Goal: Navigation & Orientation: Find specific page/section

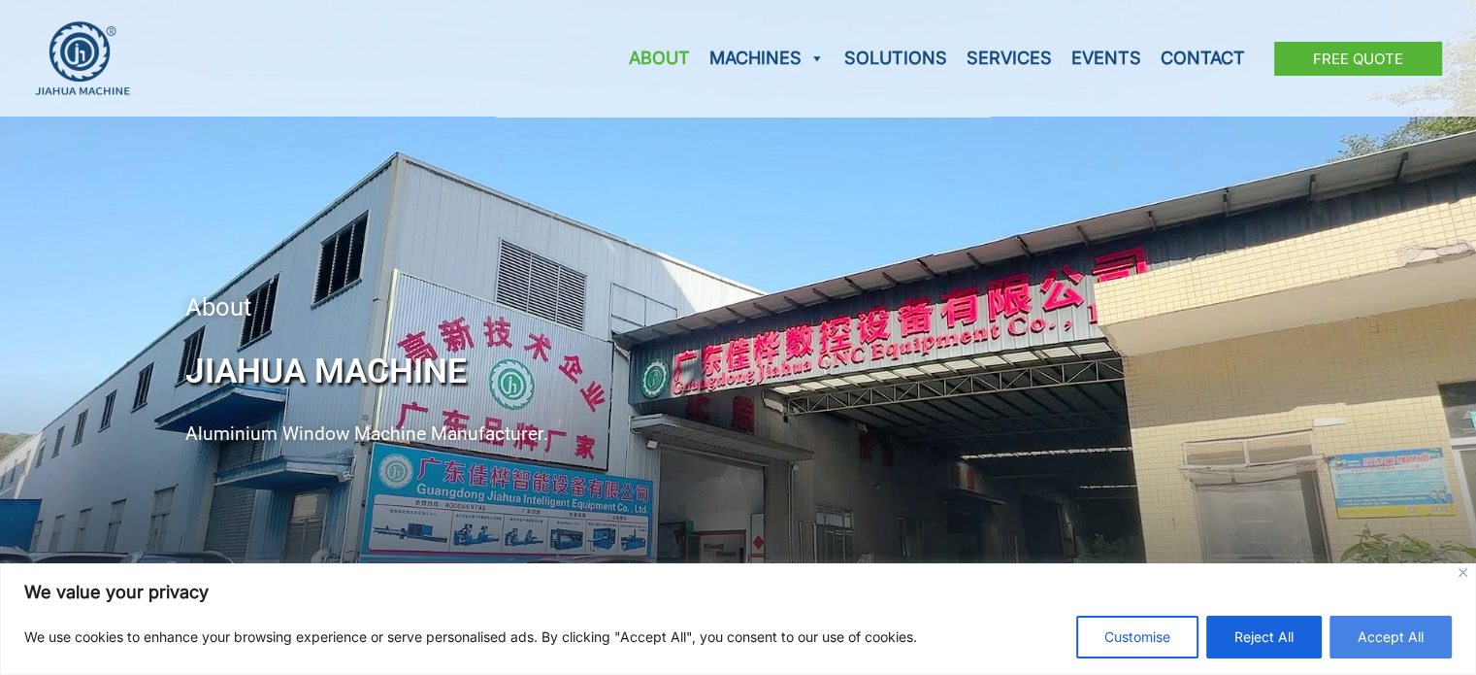
click at [1387, 630] on button "Accept All" at bounding box center [1391, 636] width 122 height 43
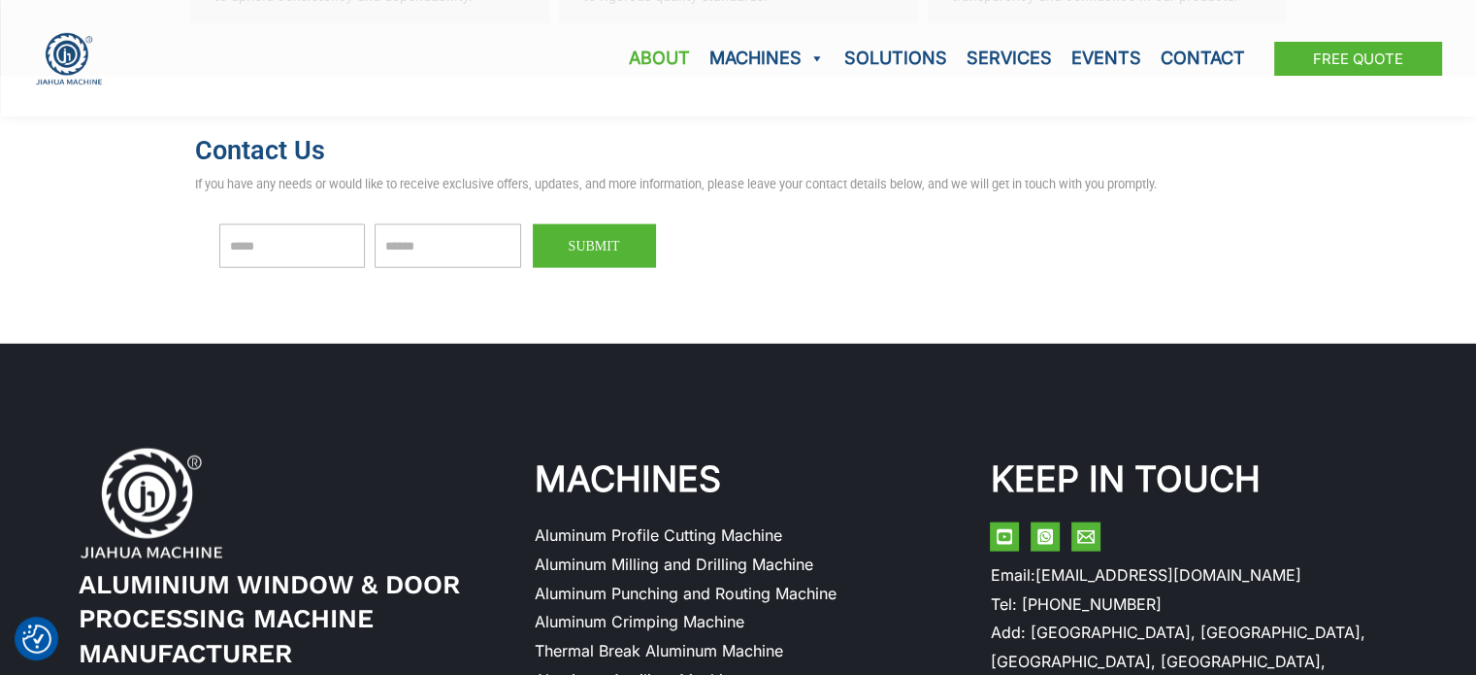
scroll to position [4563, 0]
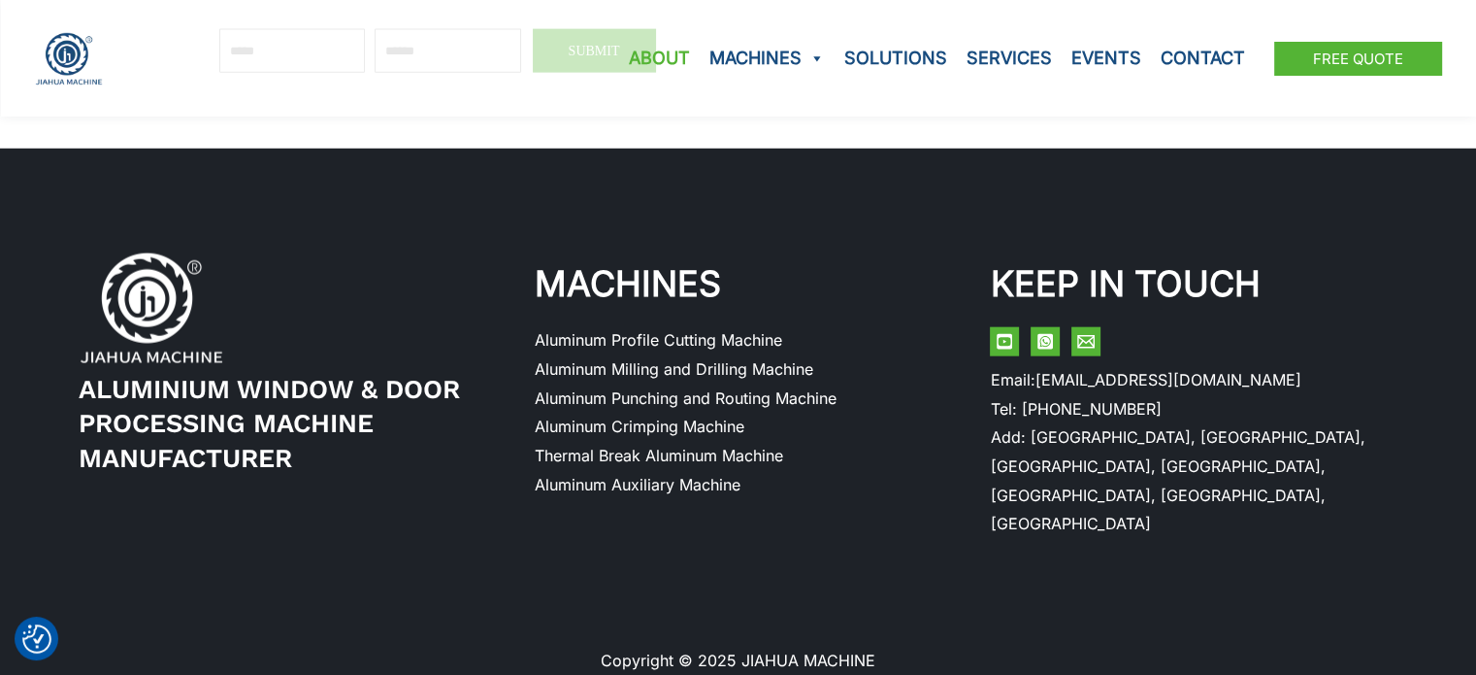
click at [613, 327] on li "Aluminum Profile Cutting Machine" at bounding box center [739, 340] width 408 height 29
click at [614, 340] on link "Aluminum Profile Cutting Machine" at bounding box center [659, 339] width 248 height 19
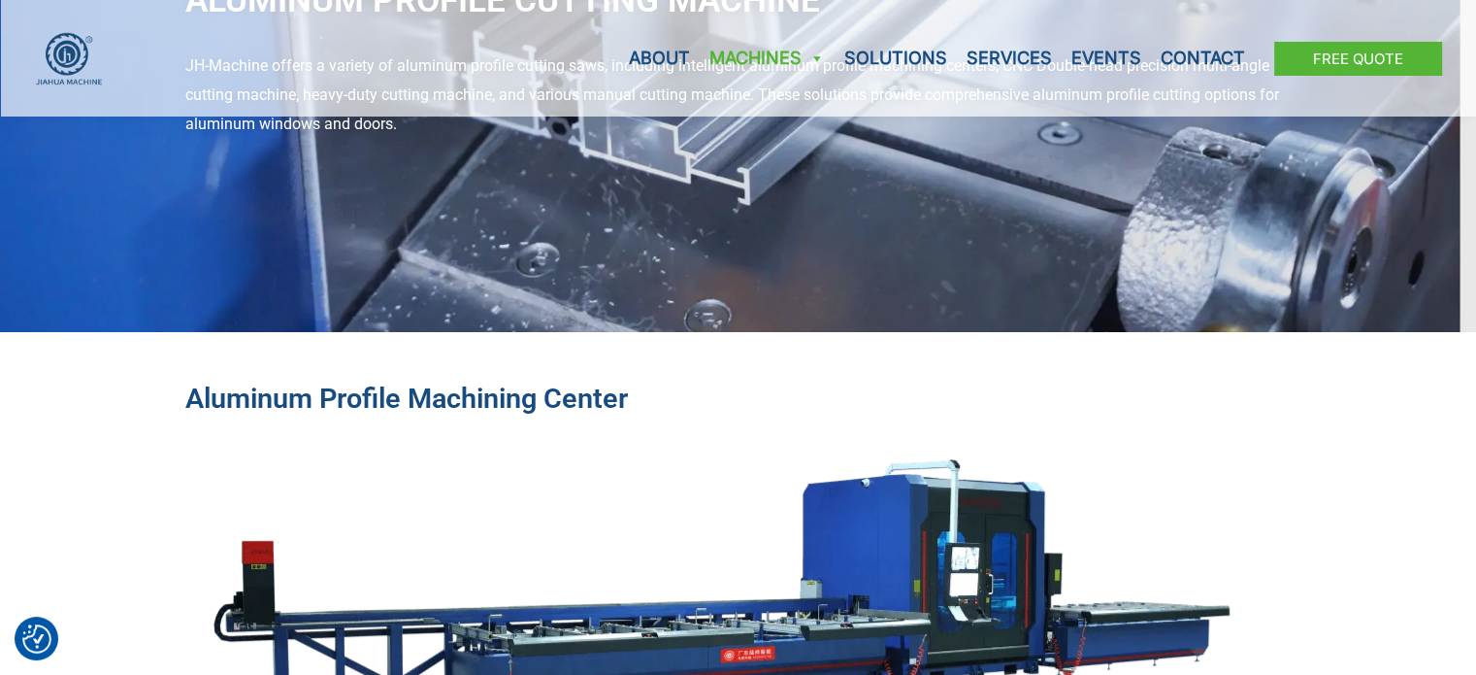
scroll to position [164, 0]
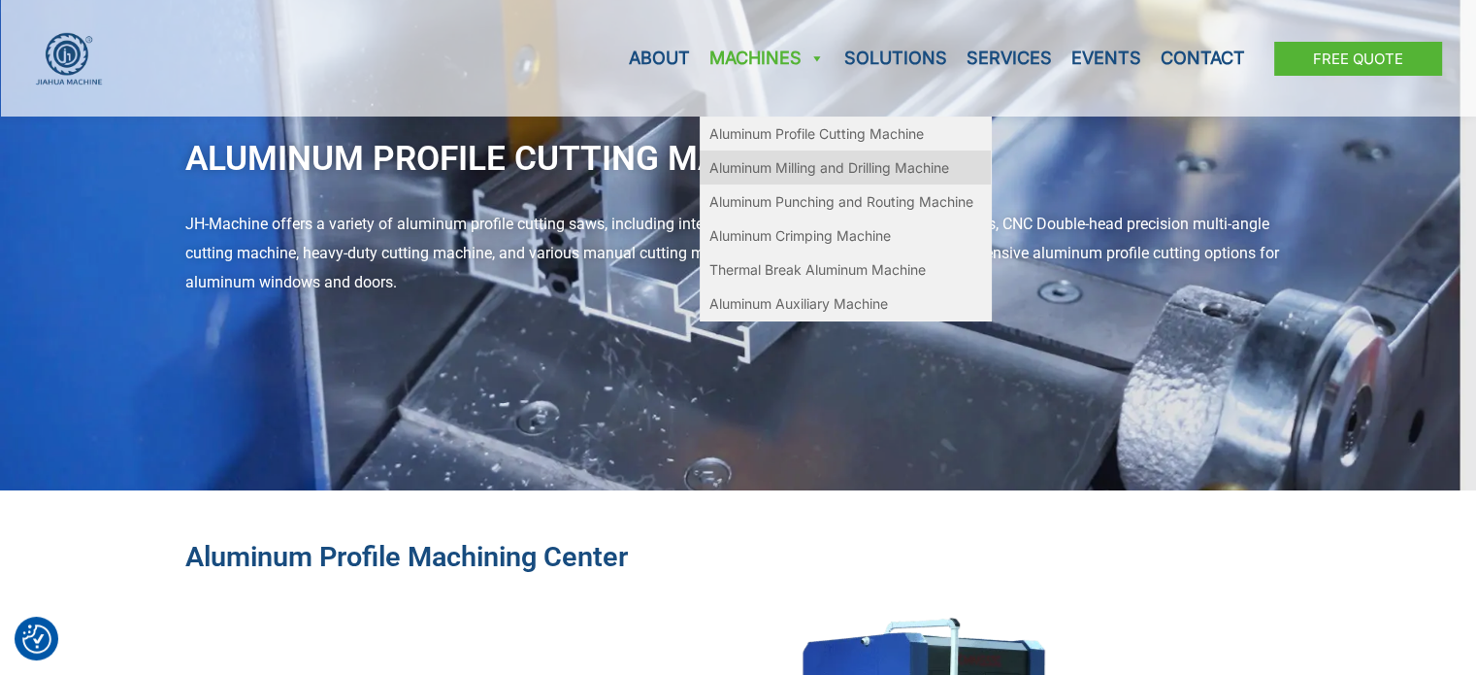
click at [808, 171] on link "Aluminum Milling and Drilling Machine" at bounding box center [845, 167] width 291 height 34
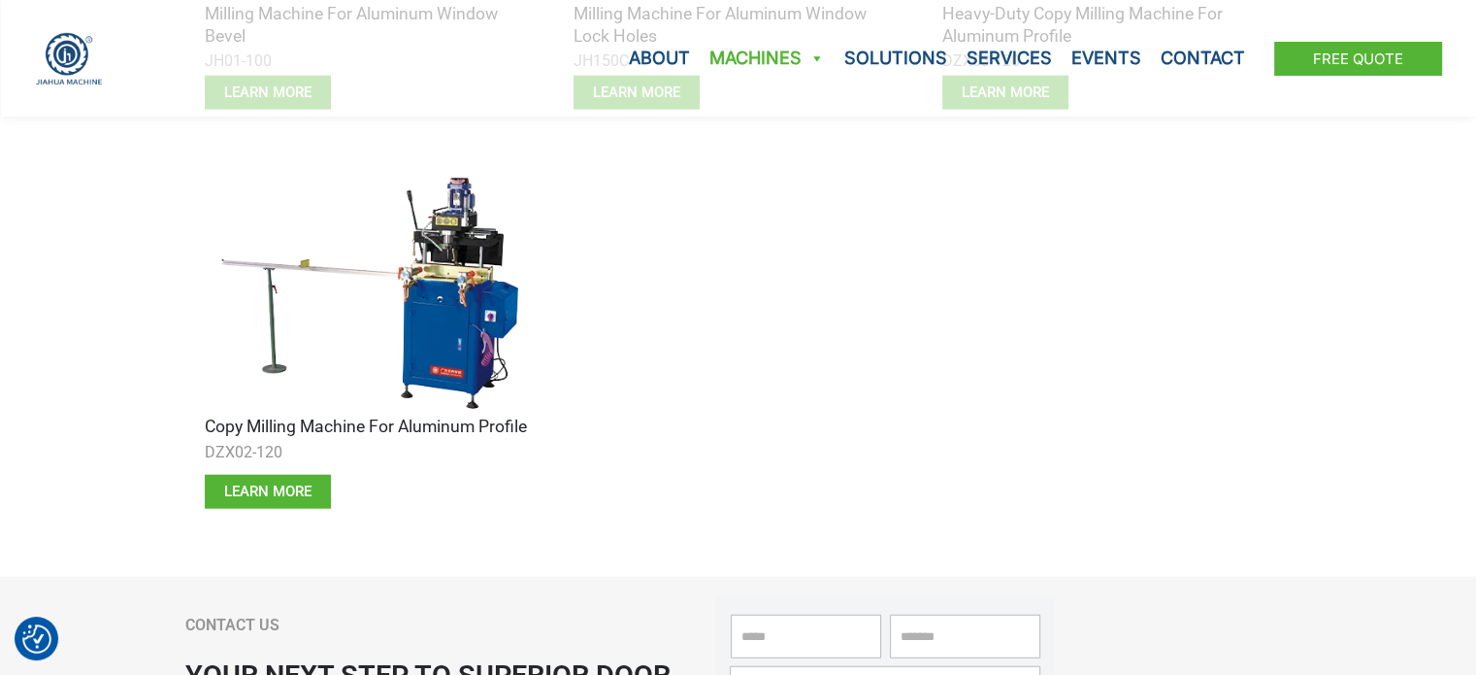
scroll to position [4562, 0]
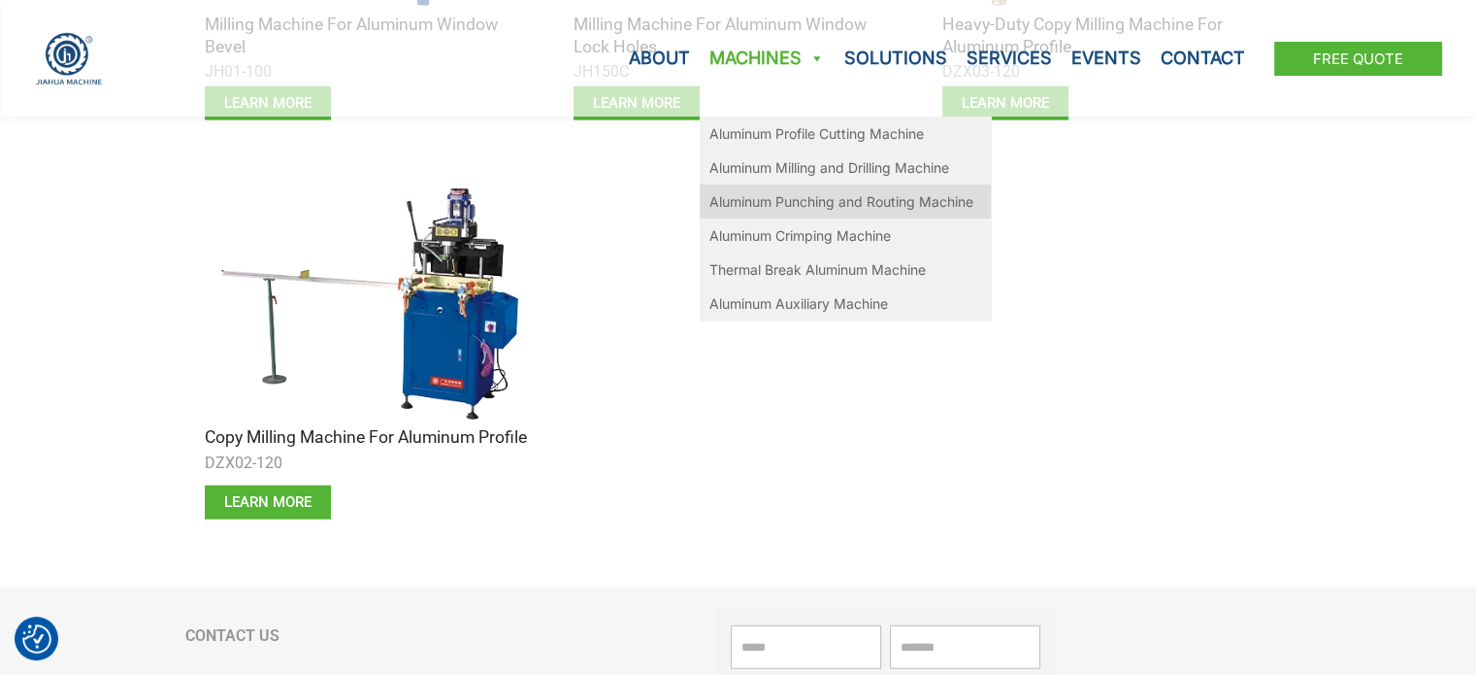
click at [802, 205] on link "Aluminum Punching and Routing Machine" at bounding box center [845, 201] width 291 height 34
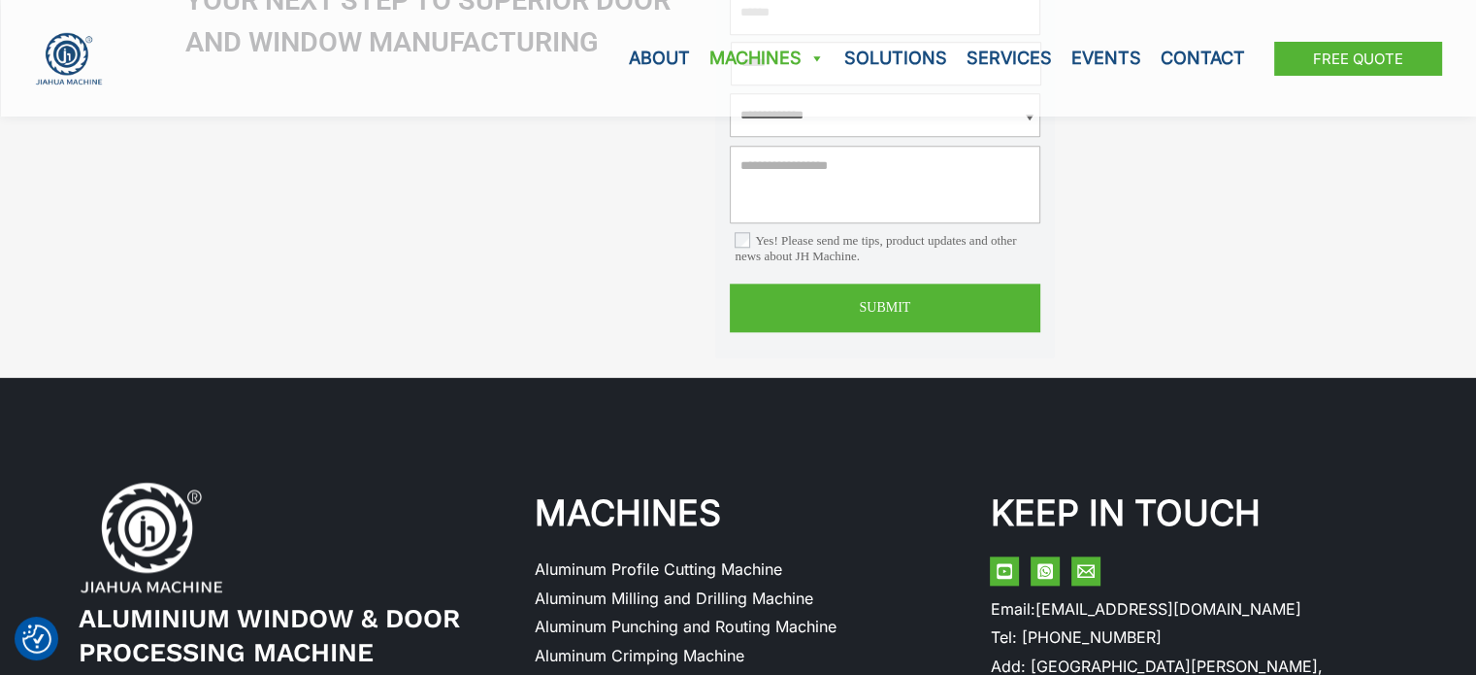
scroll to position [2233, 0]
